Goal: Information Seeking & Learning: Find specific fact

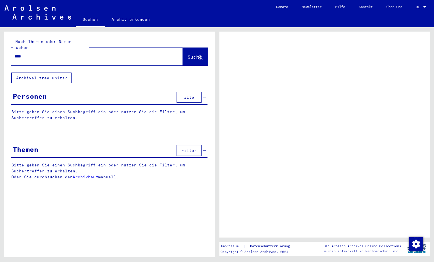
type input "*****"
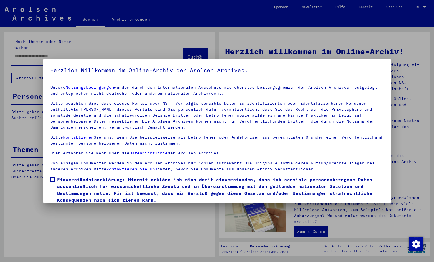
click at [51, 177] on span at bounding box center [52, 179] width 5 height 5
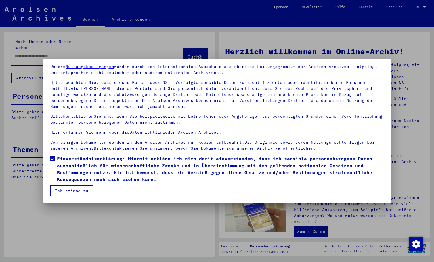
click at [72, 191] on button "Ich stimme zu" at bounding box center [71, 190] width 43 height 11
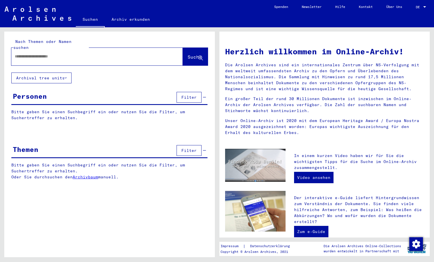
click at [25, 53] on input "text" at bounding box center [90, 56] width 151 height 6
click at [199, 56] on icon at bounding box center [200, 58] width 5 height 5
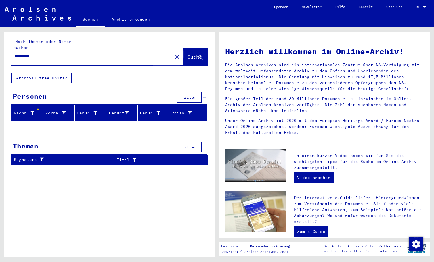
click at [187, 55] on button "Suche" at bounding box center [195, 57] width 25 height 18
click at [48, 53] on input "**********" at bounding box center [90, 56] width 151 height 6
type input "******"
click at [183, 48] on button "Suche" at bounding box center [195, 57] width 25 height 18
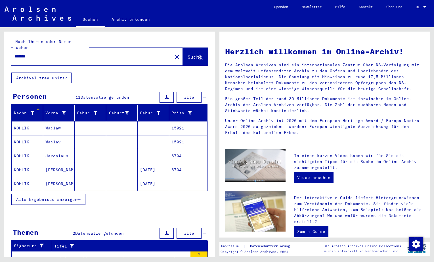
click at [179, 164] on mat-cell "6704" at bounding box center [188, 170] width 38 height 14
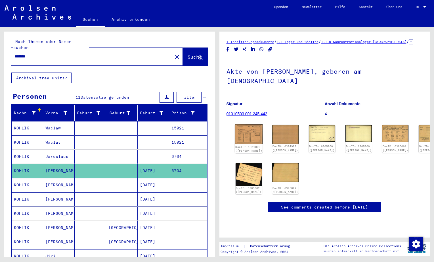
click at [250, 126] on img at bounding box center [249, 134] width 28 height 20
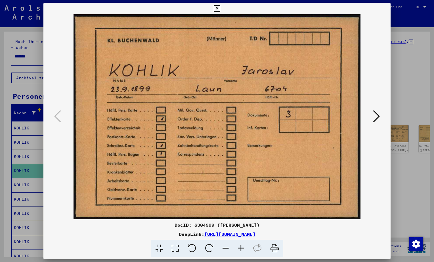
click at [376, 113] on icon at bounding box center [376, 116] width 7 height 14
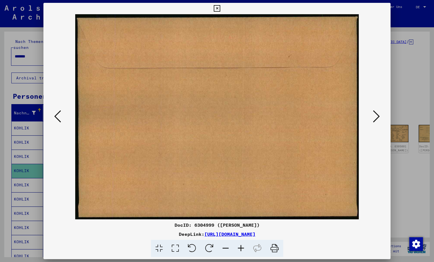
click at [376, 113] on icon at bounding box center [376, 116] width 7 height 14
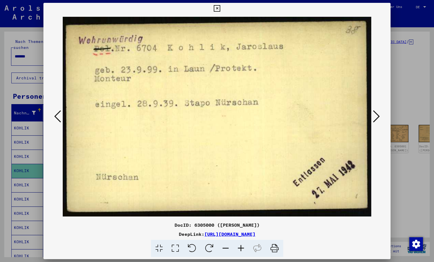
click at [376, 113] on icon at bounding box center [376, 116] width 7 height 14
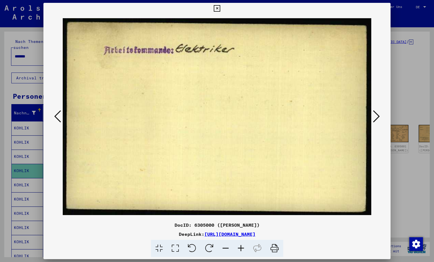
click at [376, 113] on icon at bounding box center [376, 116] width 7 height 14
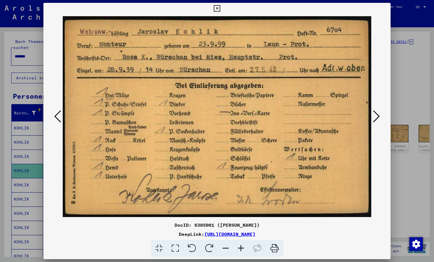
click at [378, 114] on icon at bounding box center [376, 116] width 7 height 14
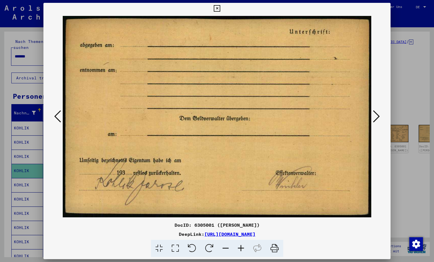
click at [378, 114] on icon at bounding box center [376, 116] width 7 height 14
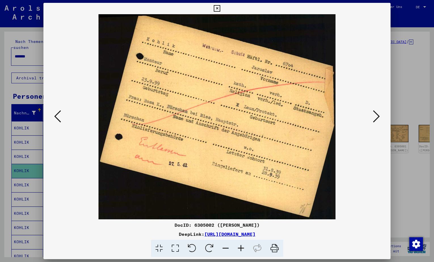
click at [378, 114] on icon at bounding box center [376, 116] width 7 height 14
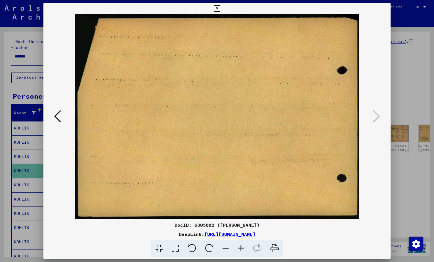
click at [220, 9] on icon at bounding box center [217, 8] width 7 height 7
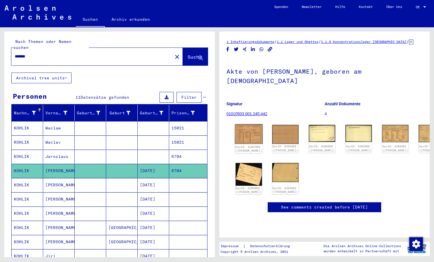
click at [246, 124] on img at bounding box center [249, 134] width 28 height 20
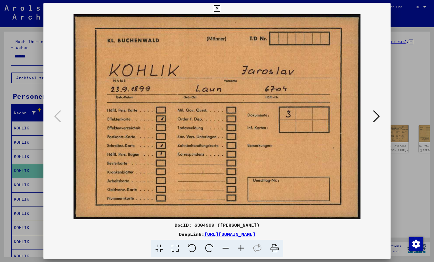
click at [378, 116] on icon at bounding box center [376, 116] width 7 height 14
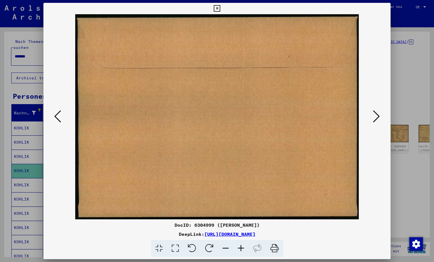
click at [378, 116] on icon at bounding box center [376, 116] width 7 height 14
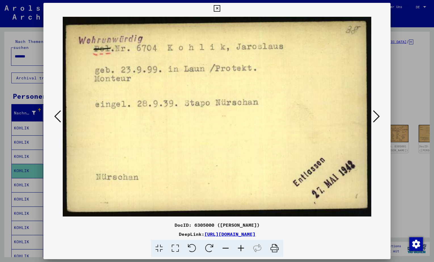
click at [378, 116] on icon at bounding box center [376, 116] width 7 height 14
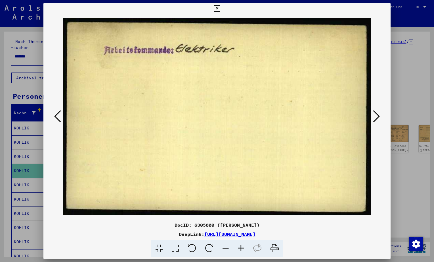
click at [378, 116] on icon at bounding box center [376, 116] width 7 height 14
